Goal: Task Accomplishment & Management: Manage account settings

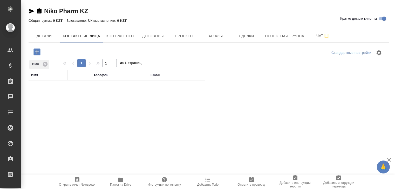
select select "RU"
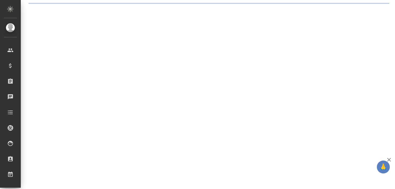
select select "RU"
select select "KZ"
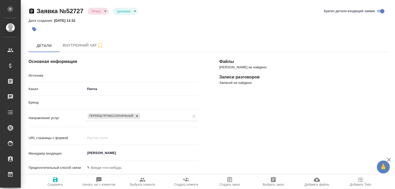
type textarea "x"
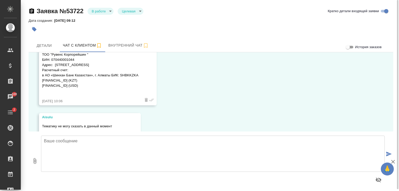
scroll to position [693, 0]
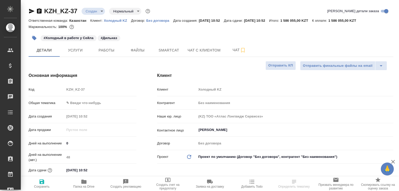
select select "RU"
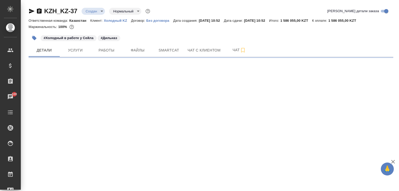
select select "RU"
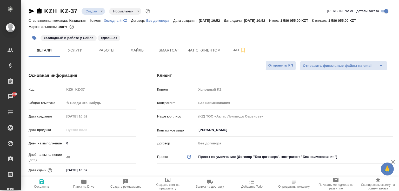
type textarea "x"
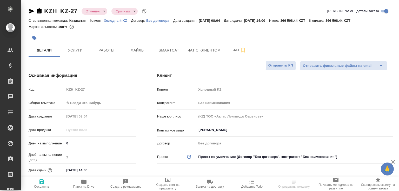
select select "RU"
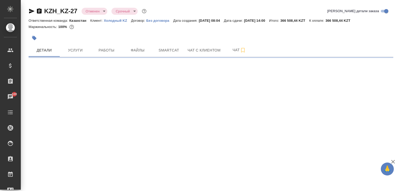
select select "RU"
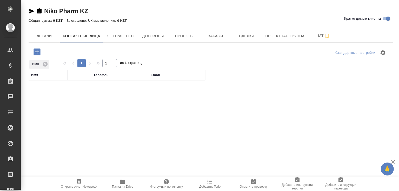
select select "RU"
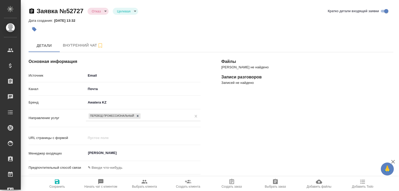
select select "KZ"
select select "RU"
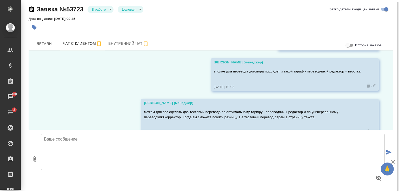
scroll to position [1618, 0]
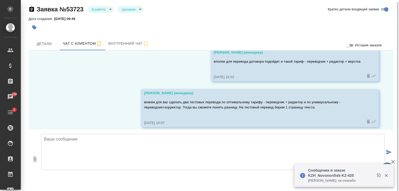
click at [97, 87] on div "12.08, вторник Касаткина Александра (менеджер) Алишер, здравствуйте! Направьте,…" at bounding box center [211, 90] width 364 height 79
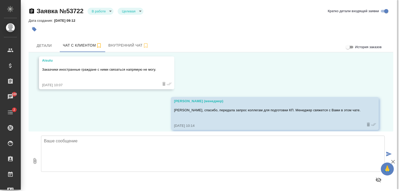
scroll to position [693, 0]
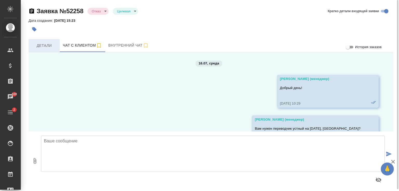
click at [42, 43] on span "Детали" at bounding box center [44, 46] width 25 height 6
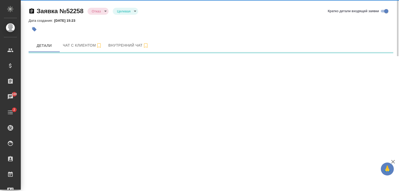
select select "RU"
select select "KZ"
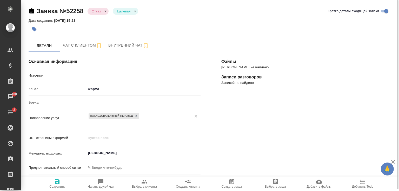
type textarea "x"
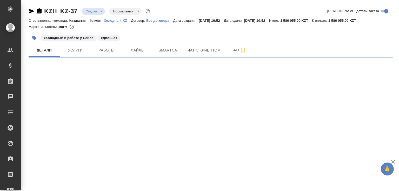
select select "RU"
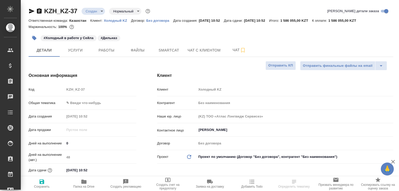
type textarea "x"
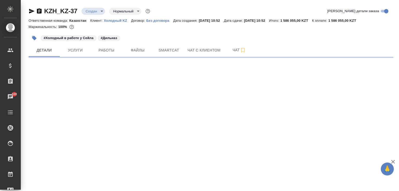
select select "RU"
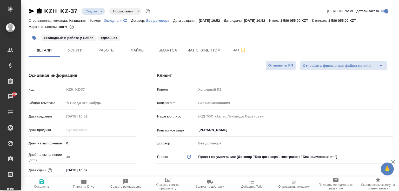
type textarea "x"
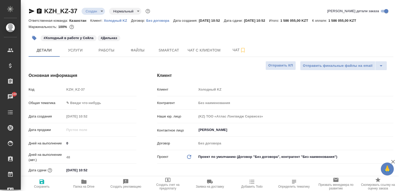
type textarea "x"
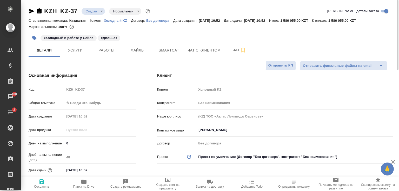
type textarea "x"
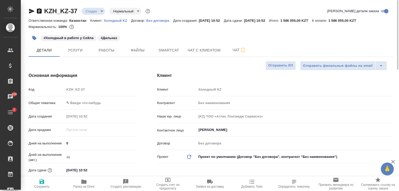
type textarea "x"
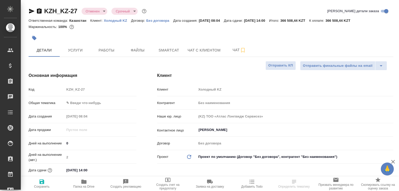
select select "RU"
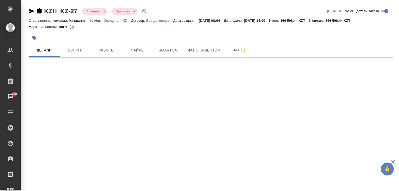
select select "RU"
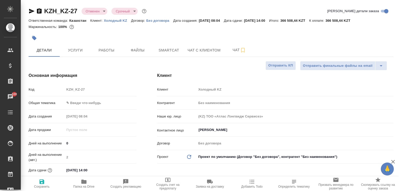
type textarea "x"
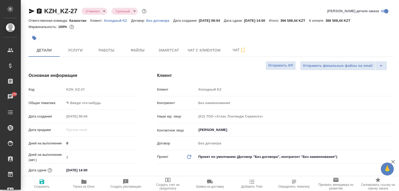
type textarea "x"
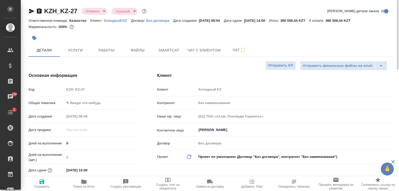
type textarea "x"
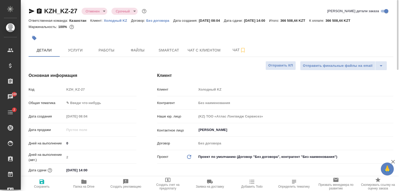
type textarea "x"
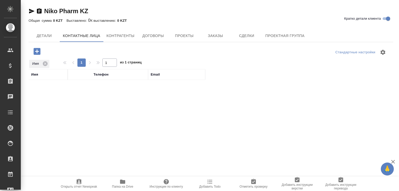
select select "RU"
click at [43, 63] on icon at bounding box center [45, 64] width 5 height 5
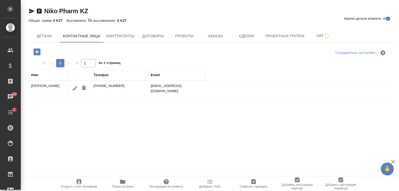
drag, startPoint x: 175, startPoint y: 86, endPoint x: 167, endPoint y: 86, distance: 8.6
click at [167, 86] on td "[EMAIL_ADDRESS][DOMAIN_NAME]" at bounding box center [176, 90] width 57 height 18
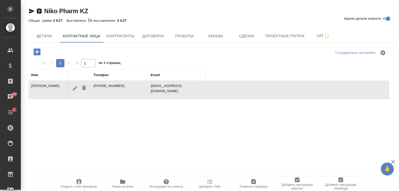
click at [167, 86] on td "[EMAIL_ADDRESS][DOMAIN_NAME]" at bounding box center [176, 90] width 57 height 18
click at [167, 86] on td "sales@nikopharm.kz" at bounding box center [176, 90] width 57 height 18
drag, startPoint x: 191, startPoint y: 86, endPoint x: 155, endPoint y: 86, distance: 36.3
click at [156, 86] on td "sales@nikopharm.kz" at bounding box center [176, 90] width 57 height 18
drag, startPoint x: 155, startPoint y: 86, endPoint x: 128, endPoint y: 123, distance: 45.7
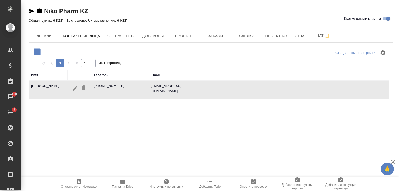
click at [128, 123] on div "Имя Телефон Email Нусупова Азиза +77015407670 sales@nikopharm.kz" at bounding box center [209, 171] width 360 height 202
click at [42, 35] on span "Детали" at bounding box center [44, 36] width 25 height 6
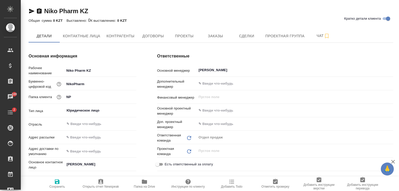
type textarea "x"
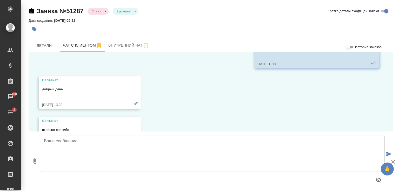
scroll to position [3321, 0]
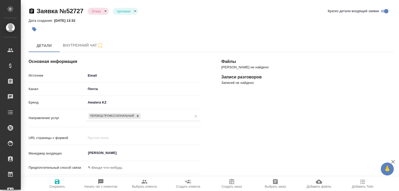
select select "KZ"
select select "RU"
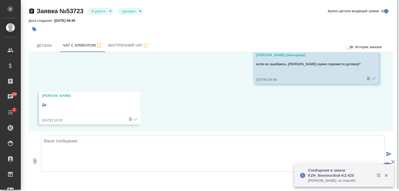
scroll to position [1488, 0]
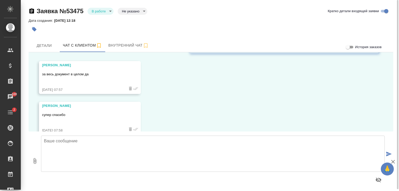
scroll to position [2448, 0]
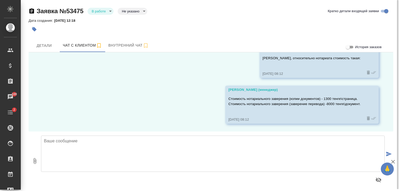
click at [134, 148] on textarea at bounding box center [212, 154] width 343 height 36
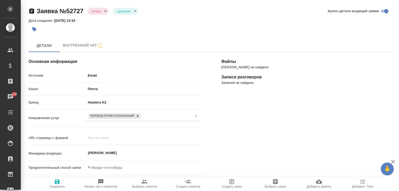
select select "KZ"
select select "RU"
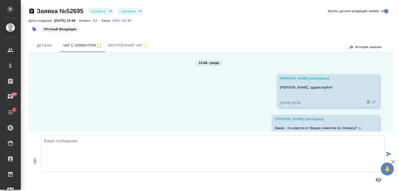
scroll to position [1330, 0]
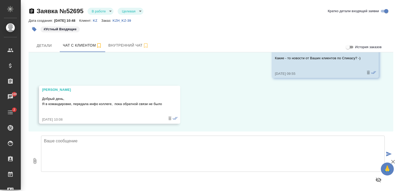
click at [155, 148] on textarea at bounding box center [212, 154] width 343 height 36
